Goal: Task Accomplishment & Management: Manage account settings

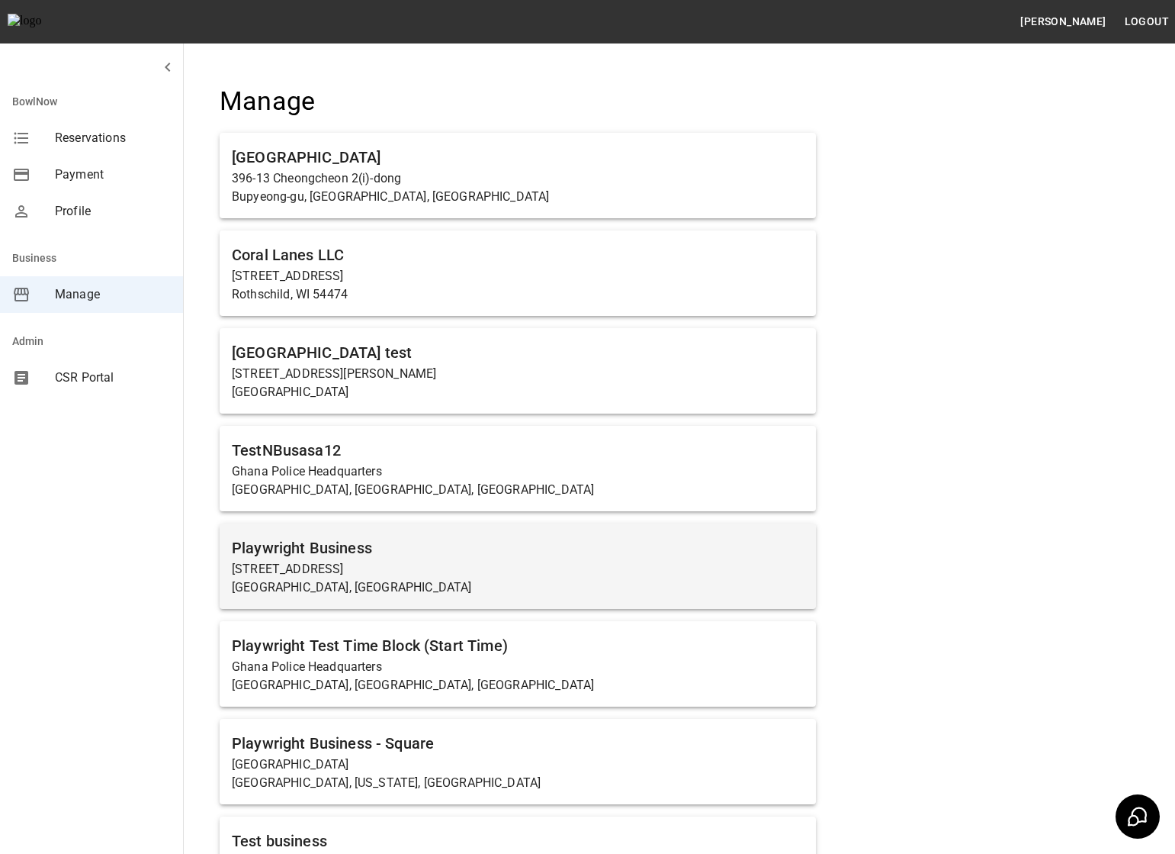
click at [342, 566] on p "[STREET_ADDRESS]" at bounding box center [518, 569] width 572 height 18
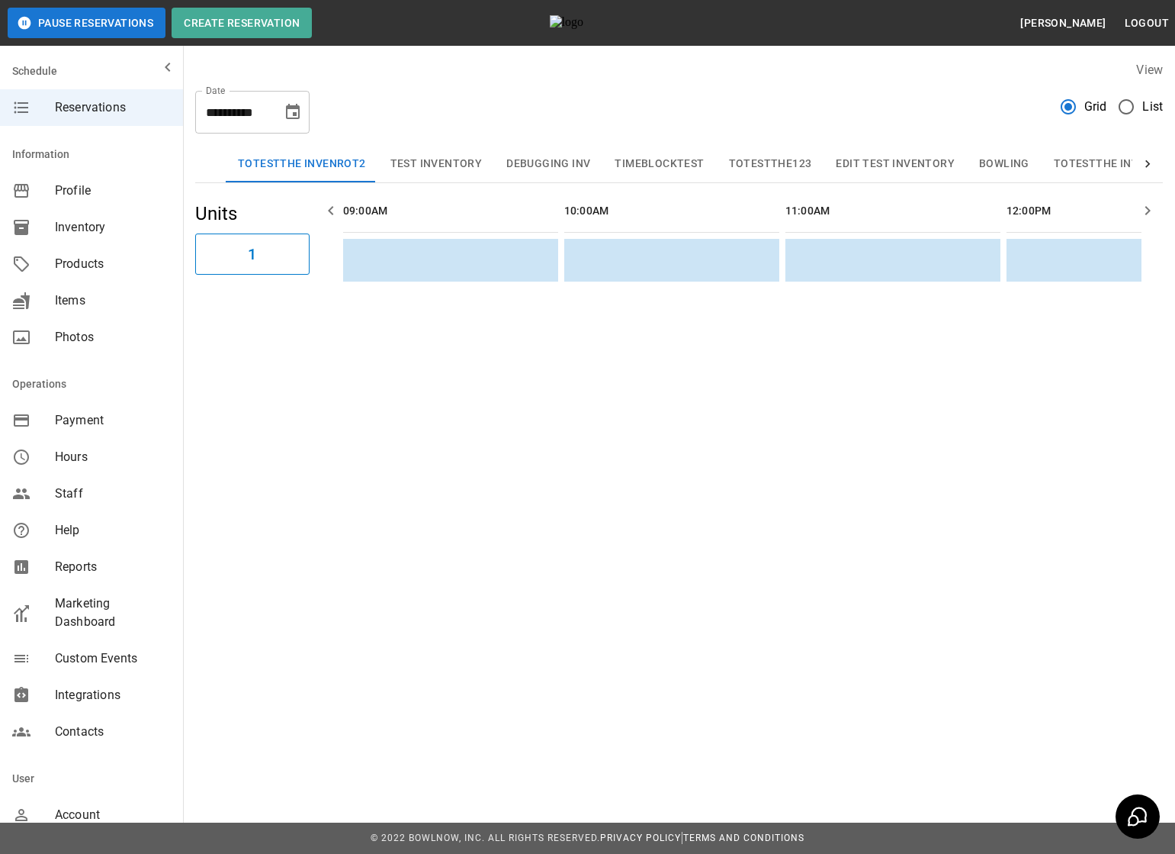
click at [60, 612] on span "Marketing Dashboard" at bounding box center [113, 612] width 116 height 37
click at [89, 606] on span "Marketing Dashboard" at bounding box center [113, 612] width 116 height 37
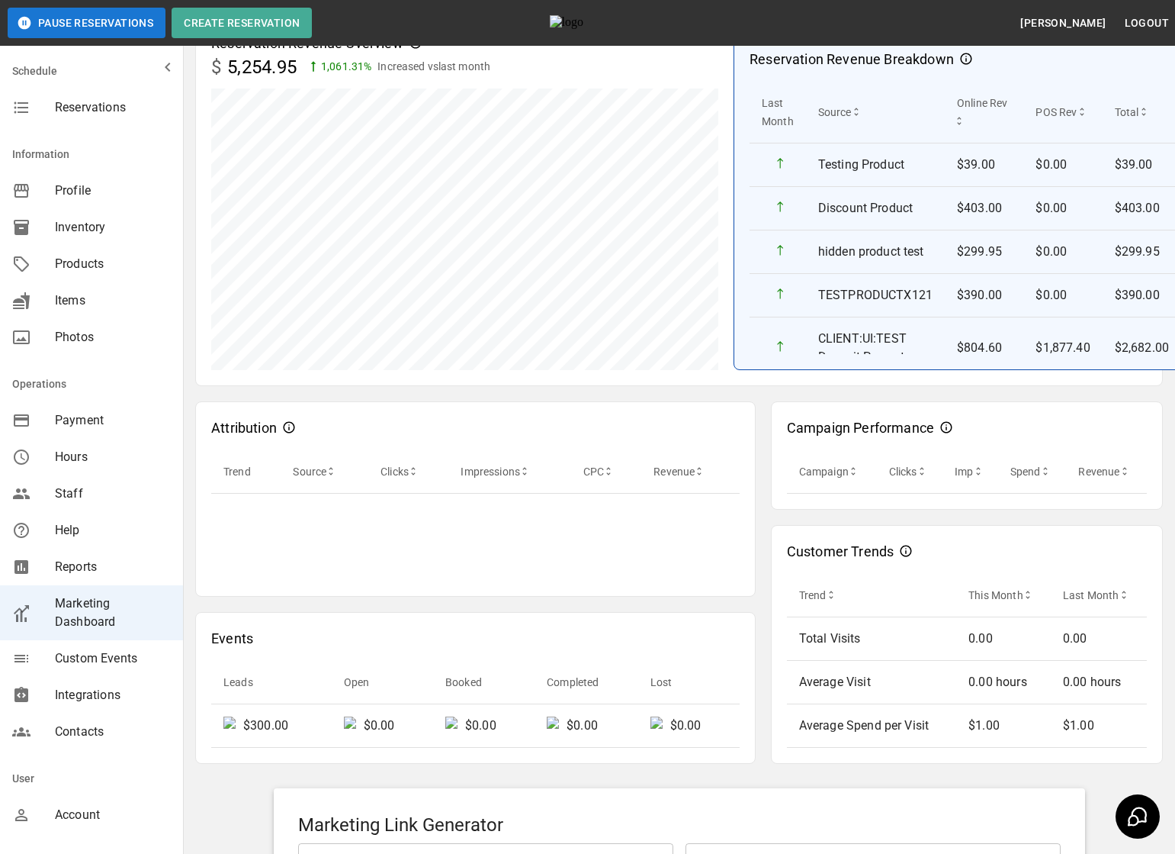
scroll to position [146, 0]
